Goal: Task Accomplishment & Management: Manage account settings

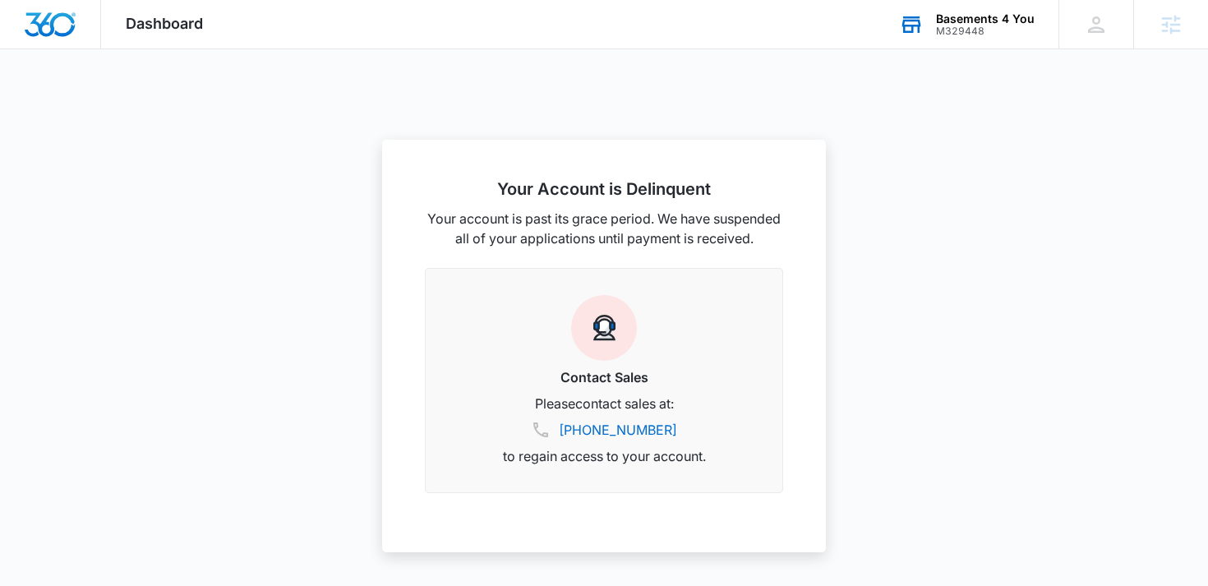
click at [981, 30] on div "M329448" at bounding box center [985, 31] width 99 height 12
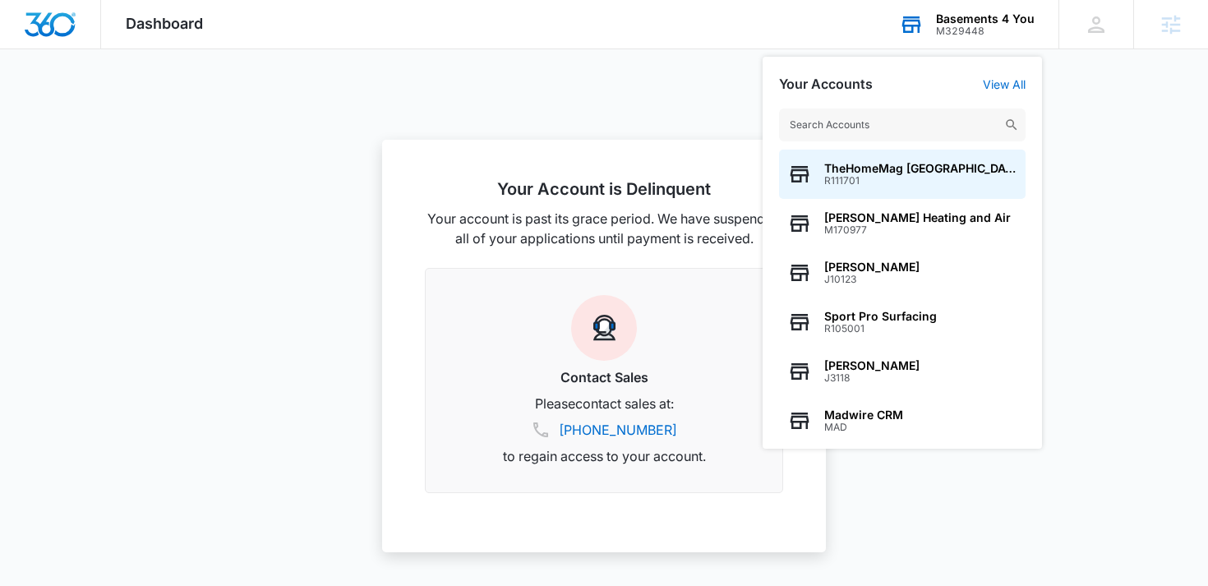
click at [887, 120] on input "text" at bounding box center [902, 124] width 247 height 33
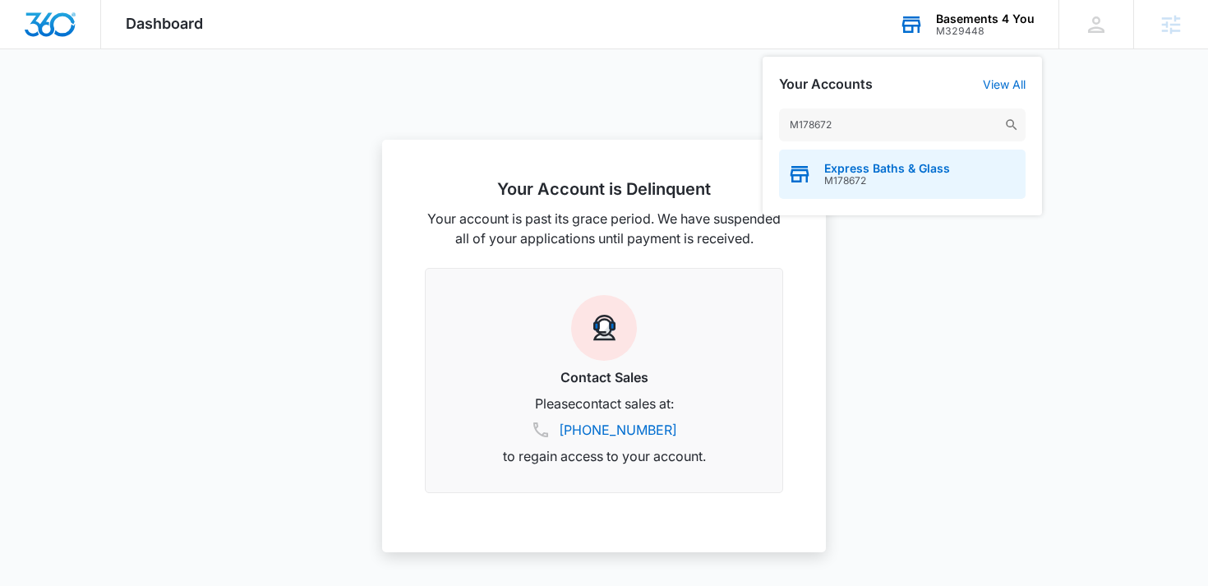
type input "M178672"
click at [895, 177] on span "M178672" at bounding box center [887, 181] width 126 height 12
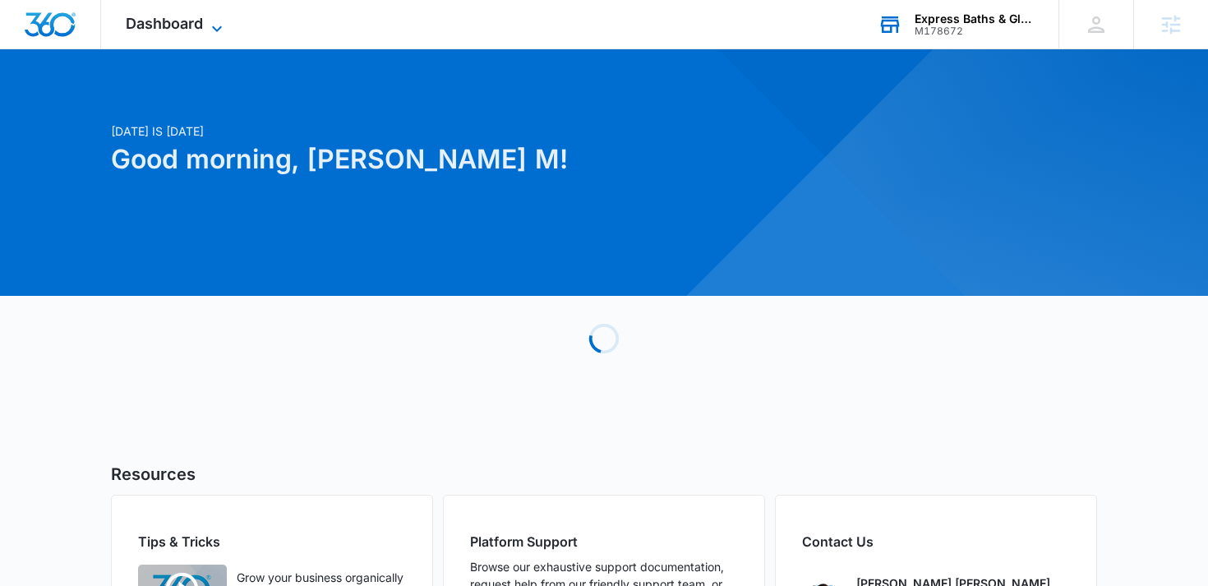
click at [197, 24] on span "Dashboard" at bounding box center [164, 23] width 77 height 17
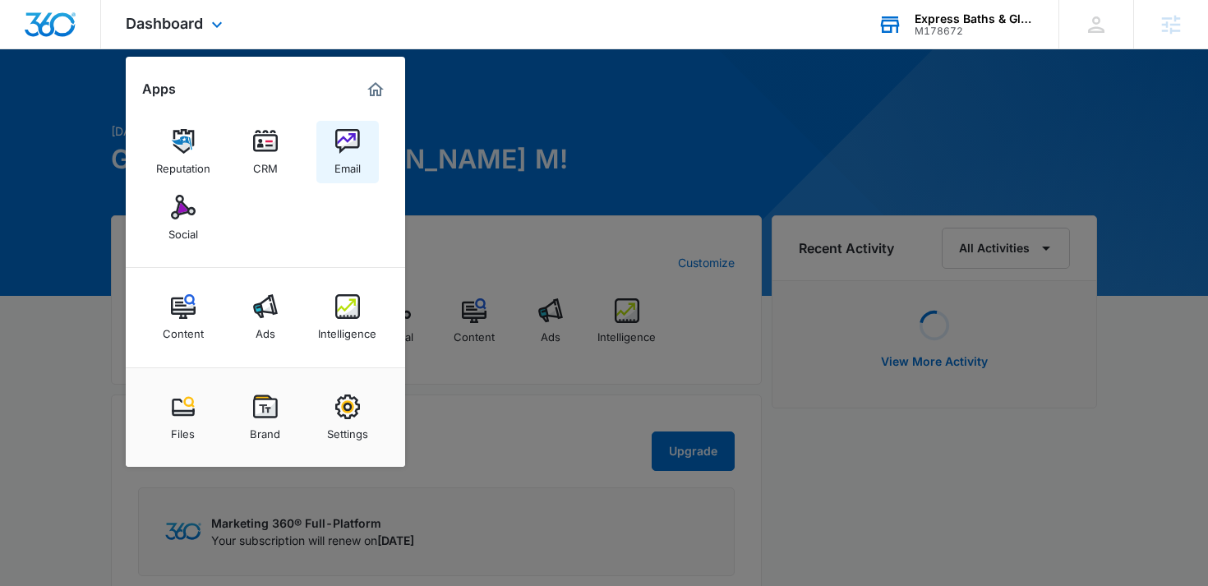
click at [355, 155] on div "Email" at bounding box center [348, 164] width 26 height 21
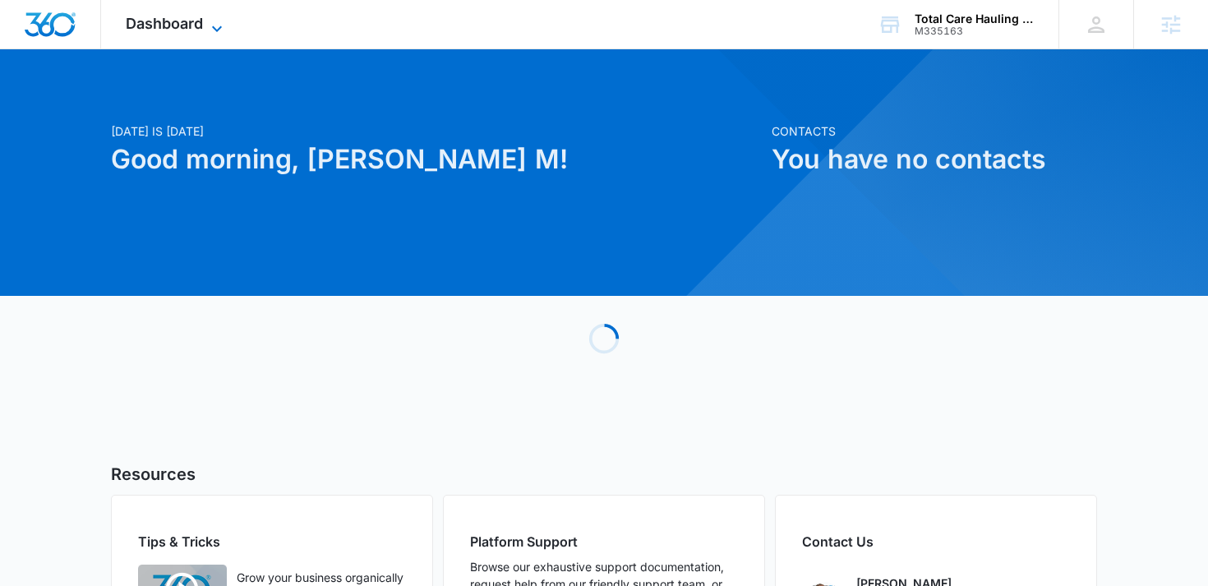
click at [224, 25] on icon at bounding box center [217, 29] width 20 height 20
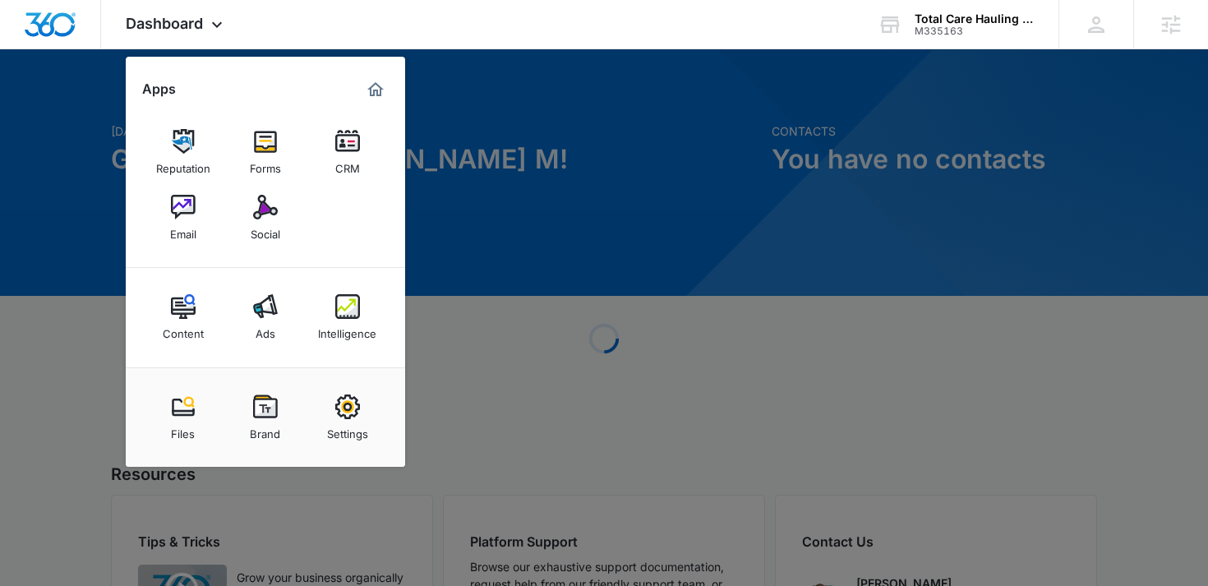
click at [284, 436] on link "Brand" at bounding box center [265, 417] width 62 height 62
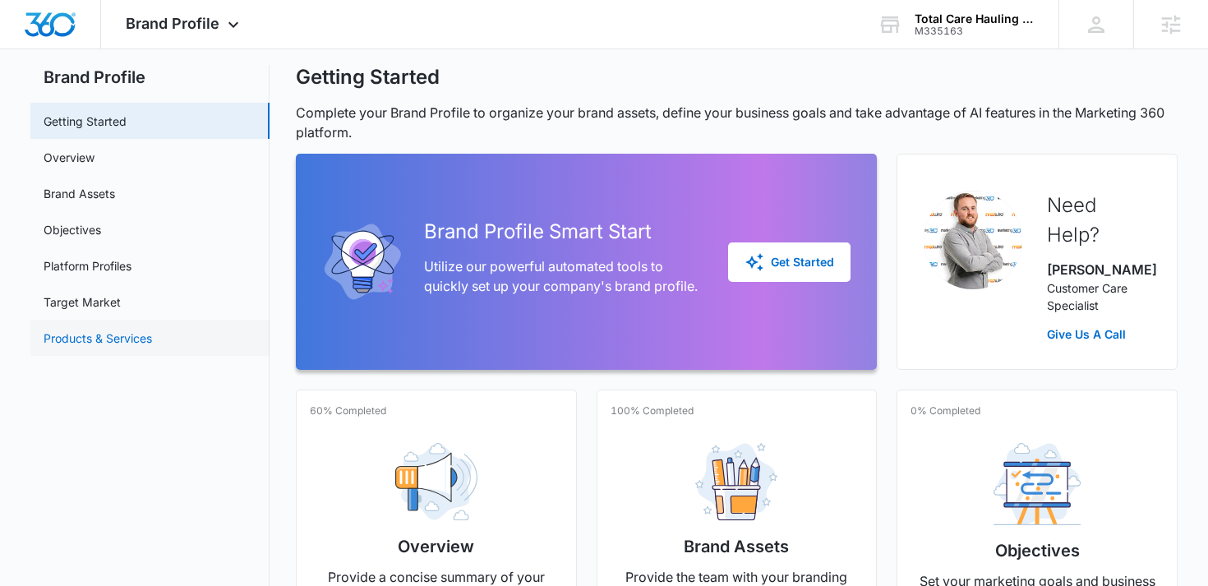
scroll to position [16, 0]
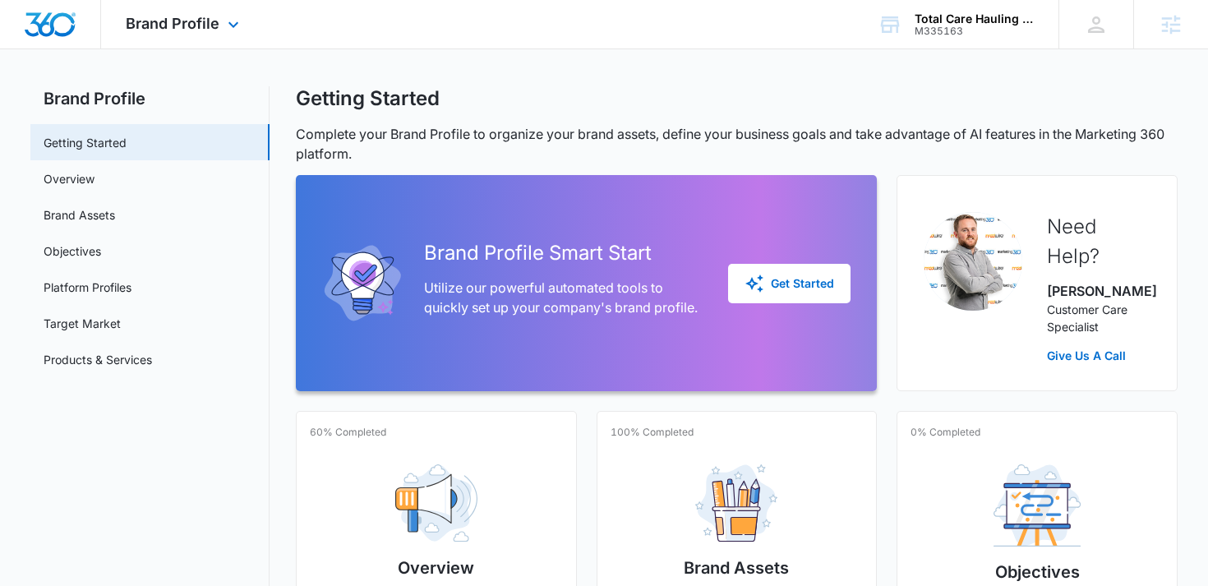
click at [252, 4] on div "Brand Profile Apps Reputation Forms CRM Email Social Content Ads Intelligence F…" at bounding box center [184, 24] width 167 height 48
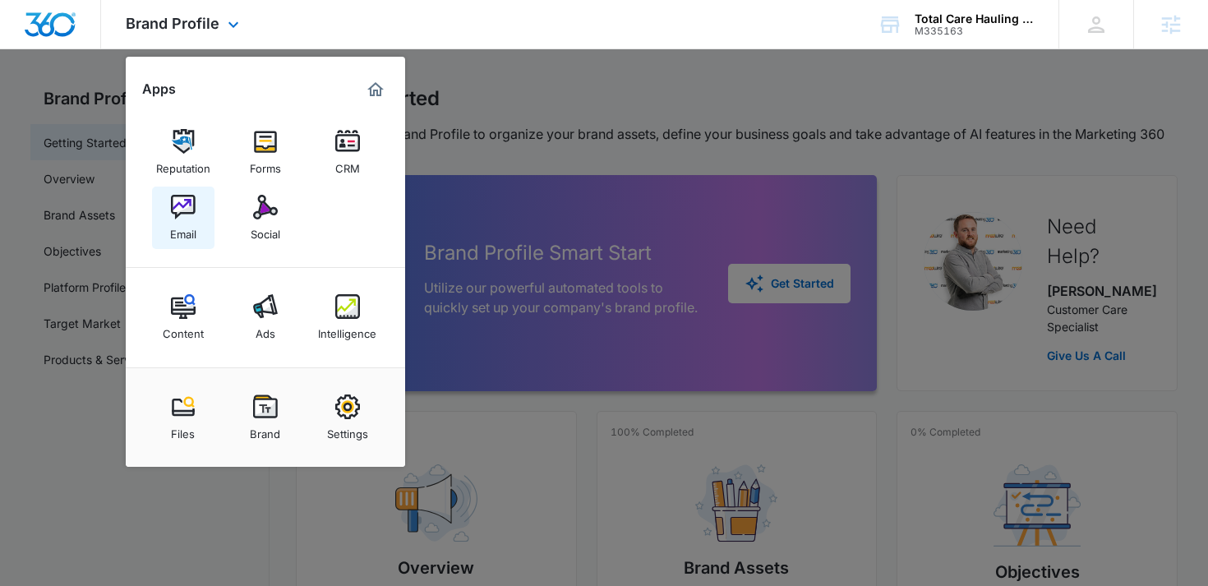
click at [187, 221] on div "Email" at bounding box center [183, 229] width 26 height 21
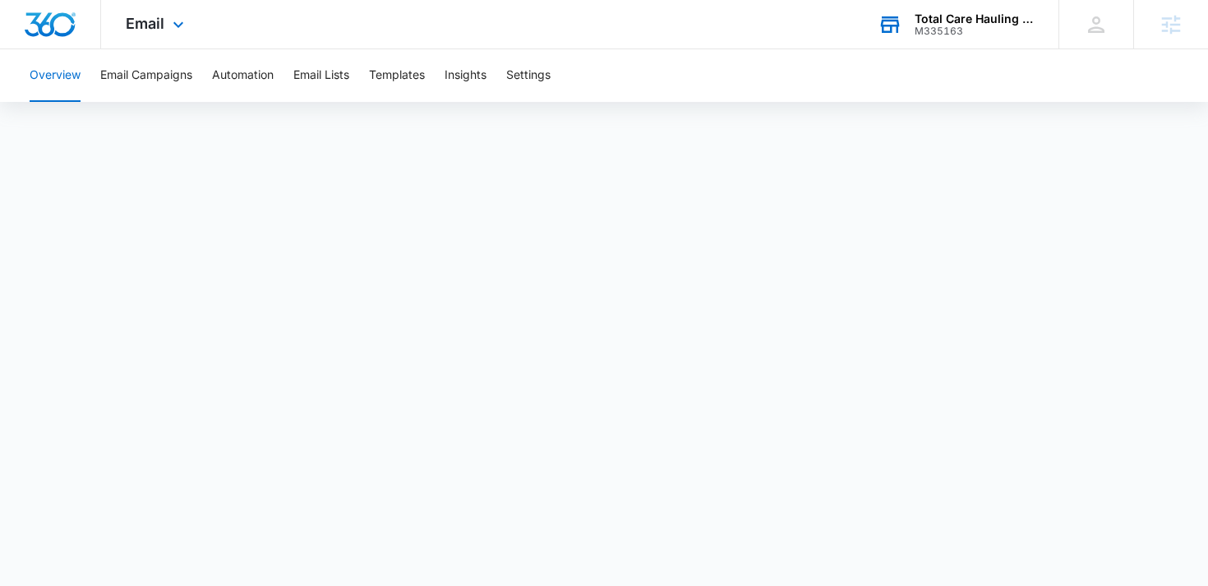
click at [954, 16] on div "Total Care Hauling & maintenance" at bounding box center [975, 18] width 120 height 13
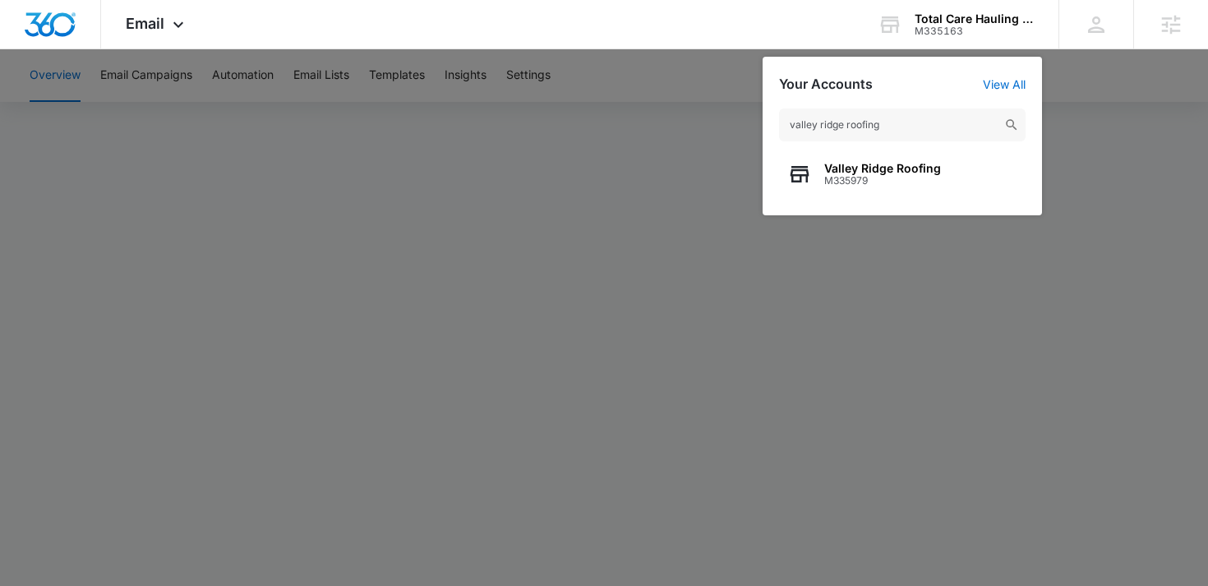
type input "valley ridge roofing"
click at [959, 184] on div "Valley Ridge Roofing M335979" at bounding box center [902, 174] width 247 height 49
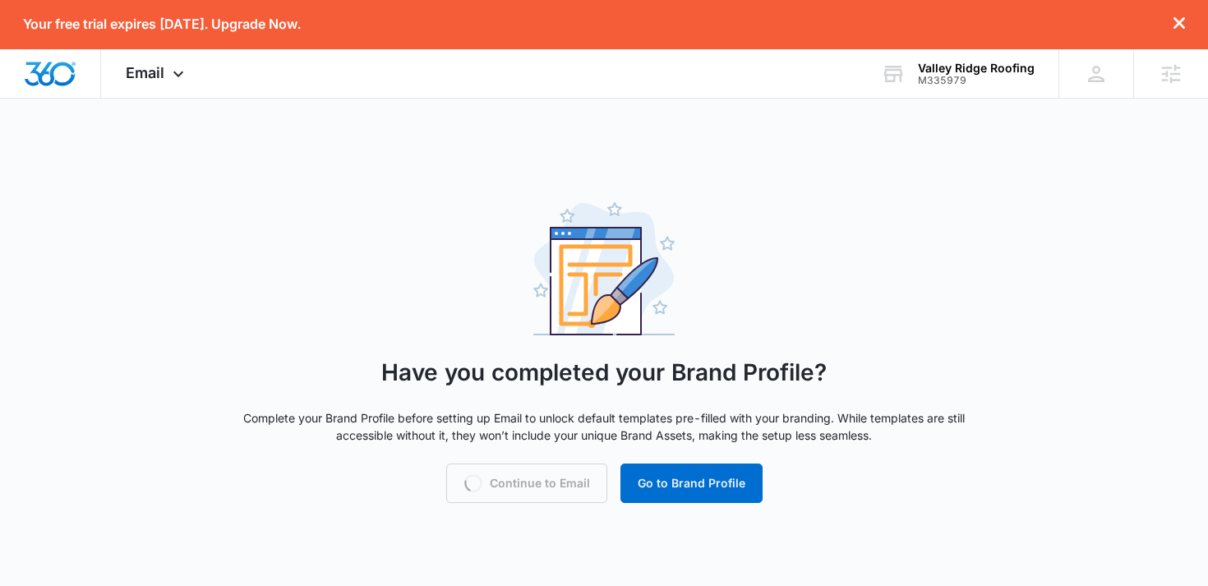
click at [1174, 25] on icon "dismiss this dialog" at bounding box center [1180, 23] width 12 height 12
